Goal: Information Seeking & Learning: Stay updated

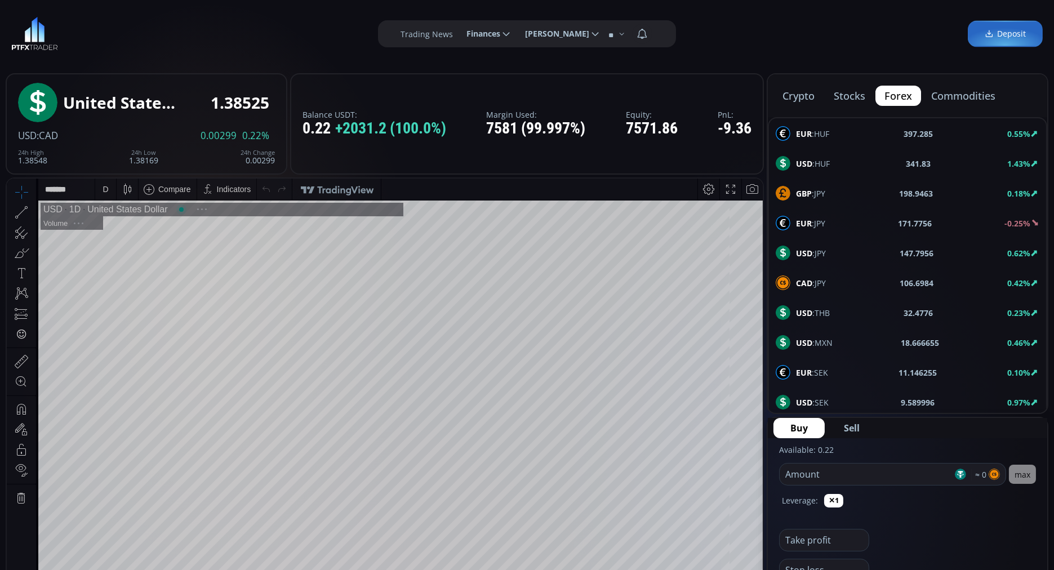
scroll to position [153, 0]
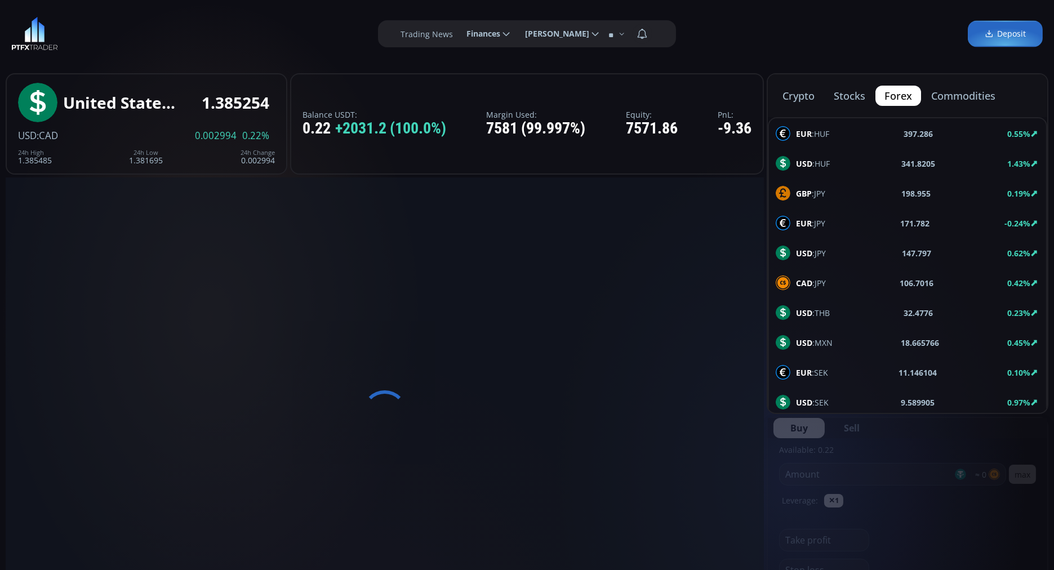
scroll to position [153, 0]
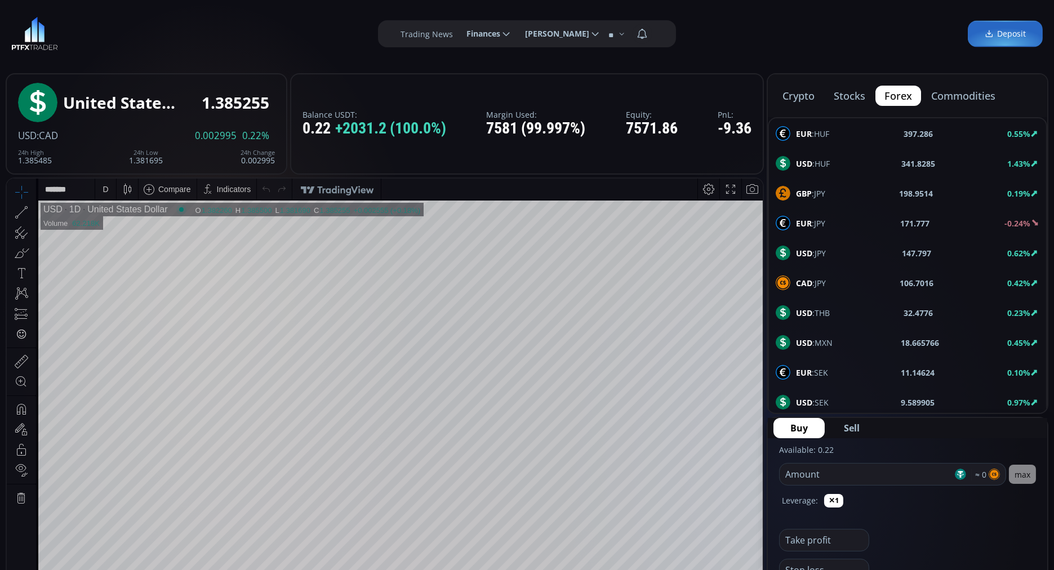
click at [958, 96] on button "commodities" at bounding box center [963, 96] width 82 height 20
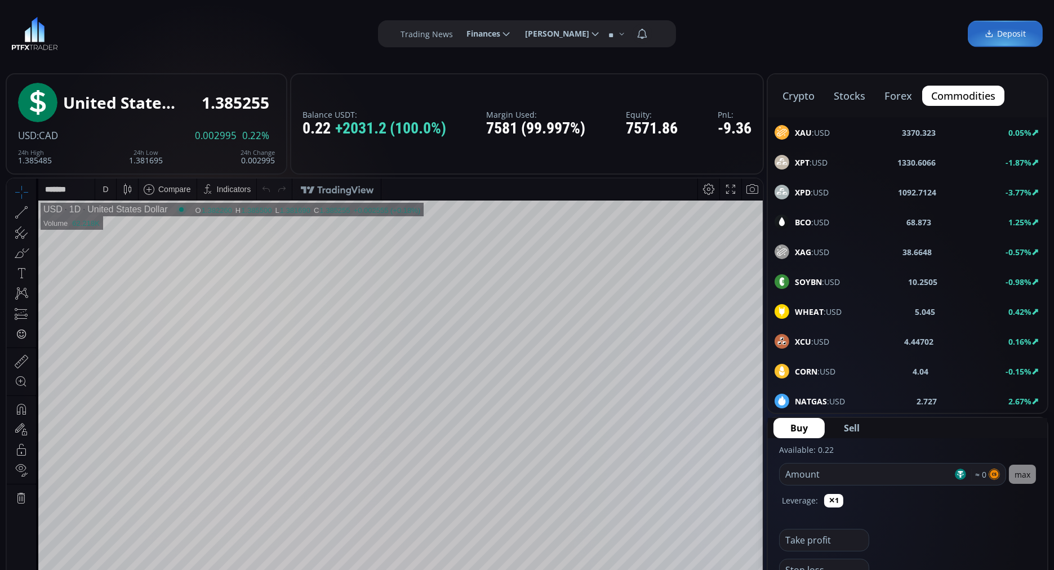
click at [817, 224] on span "BCO :USD" at bounding box center [812, 222] width 34 height 12
